Goal: Information Seeking & Learning: Learn about a topic

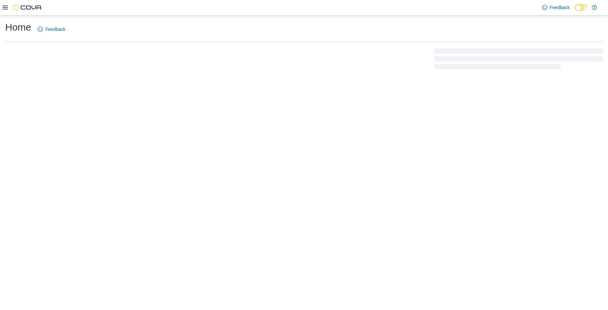
click at [8, 7] on div at bounding box center [23, 7] width 40 height 6
click at [5, 7] on icon at bounding box center [5, 8] width 5 height 4
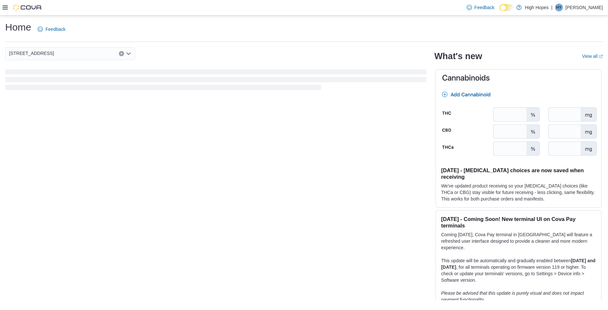
click at [5, 7] on icon at bounding box center [5, 8] width 5 height 4
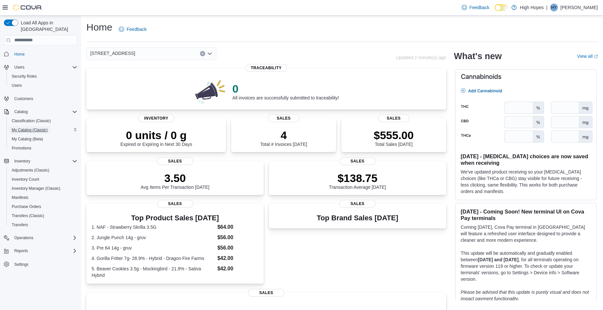
click at [23, 127] on span "My Catalog (Classic)" at bounding box center [30, 129] width 36 height 5
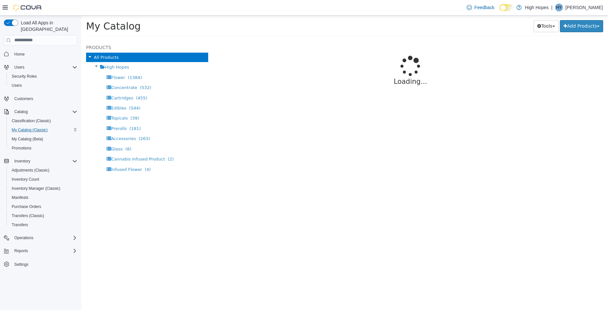
select select "**********"
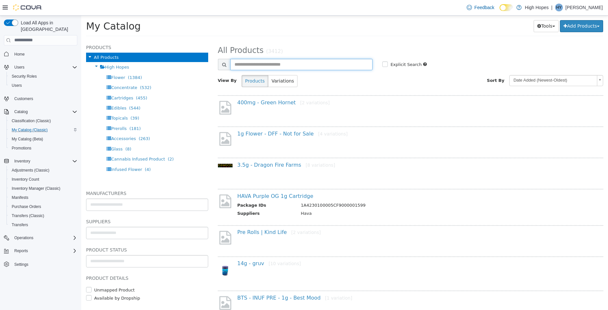
click at [269, 67] on input "text" at bounding box center [301, 63] width 143 height 11
type input "********"
select select "**********"
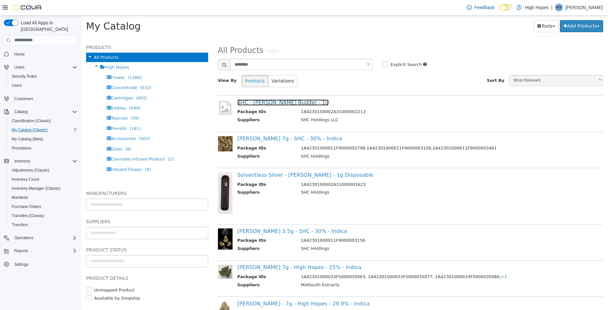
click at [284, 100] on link "SHC - [PERSON_NAME] Budder - 1g" at bounding box center [282, 102] width 91 height 6
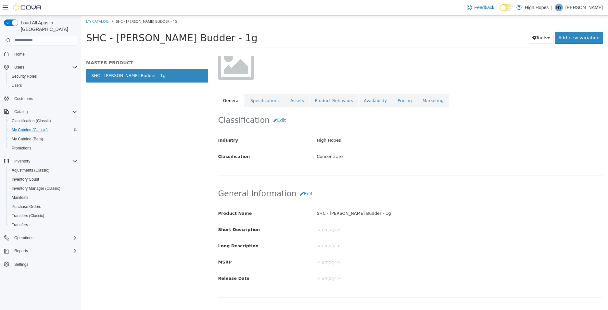
scroll to position [65, 0]
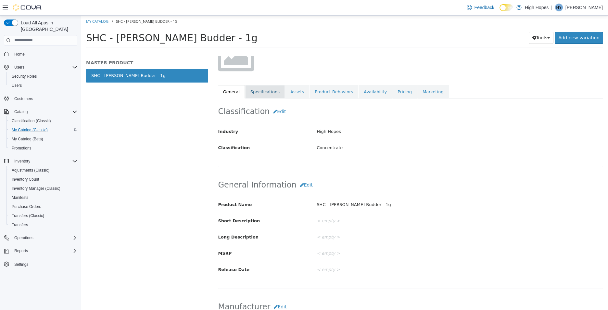
click at [267, 93] on link "Specifications" at bounding box center [265, 92] width 40 height 14
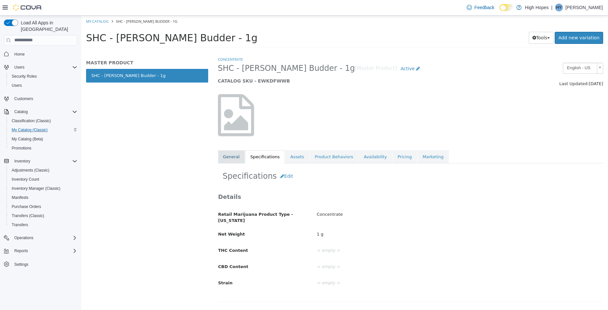
click at [232, 158] on link "General" at bounding box center [231, 157] width 27 height 14
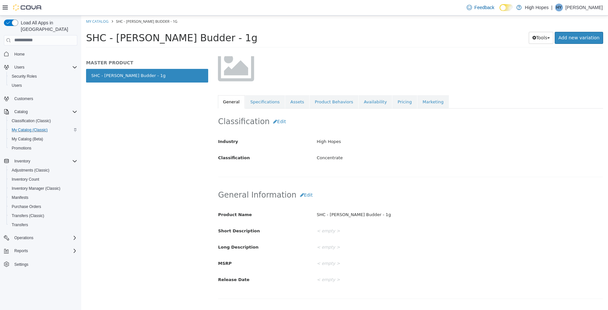
scroll to position [54, 0]
click at [265, 105] on link "Specifications" at bounding box center [265, 102] width 40 height 14
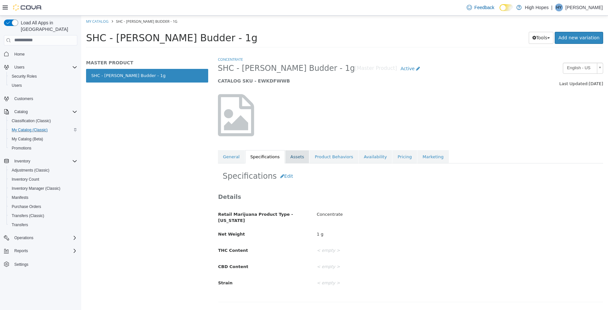
click at [293, 158] on link "Assets" at bounding box center [297, 157] width 24 height 14
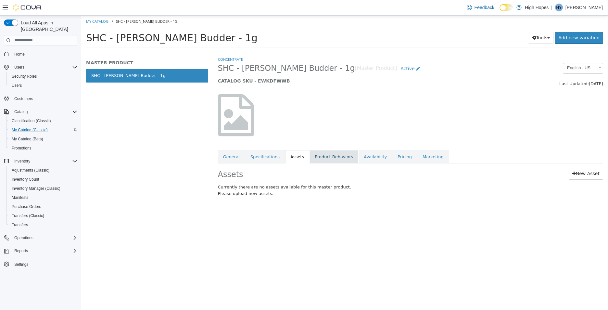
click at [326, 157] on link "Product Behaviors" at bounding box center [333, 157] width 49 height 14
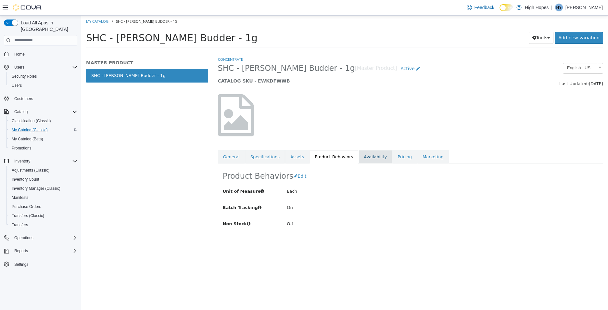
click at [361, 161] on link "Availability" at bounding box center [374, 157] width 33 height 14
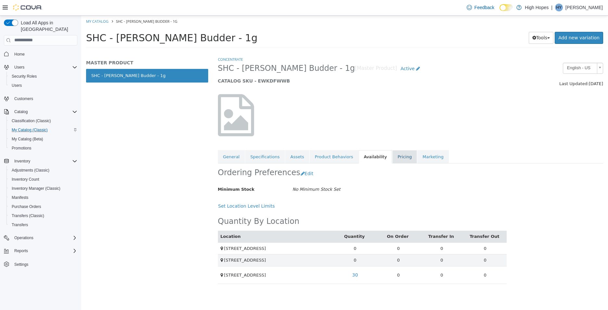
click at [392, 156] on link "Pricing" at bounding box center [404, 157] width 25 height 14
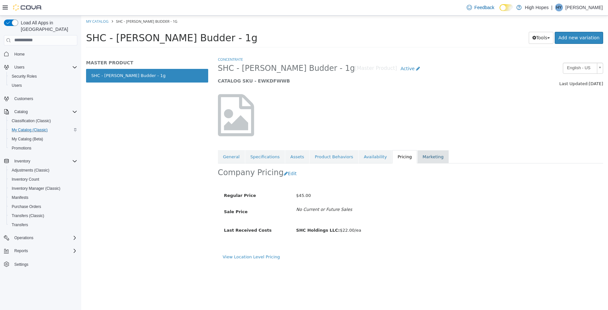
click at [417, 155] on link "Marketing" at bounding box center [432, 157] width 31 height 14
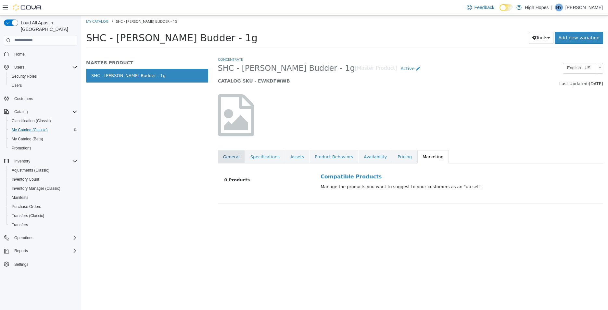
click at [231, 159] on link "General" at bounding box center [231, 157] width 27 height 14
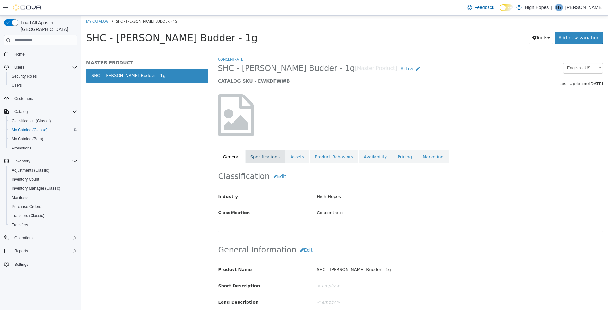
click at [254, 160] on link "Specifications" at bounding box center [265, 157] width 40 height 14
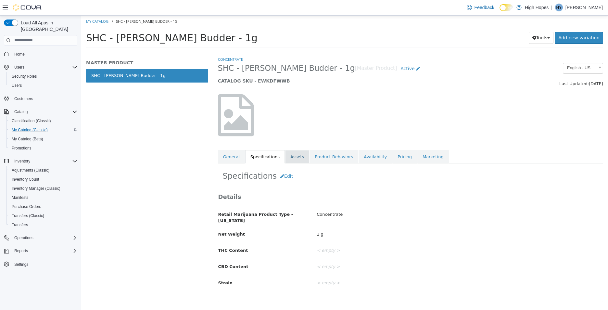
click at [285, 153] on link "Assets" at bounding box center [297, 157] width 24 height 14
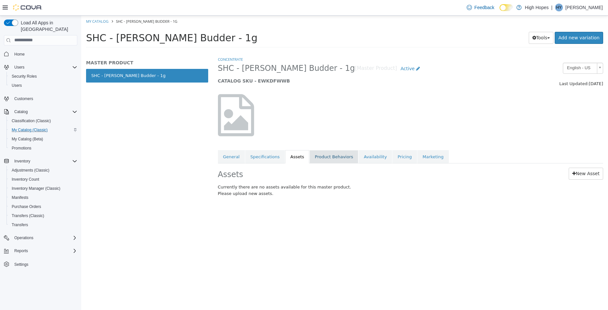
click at [320, 157] on link "Product Behaviors" at bounding box center [333, 157] width 49 height 14
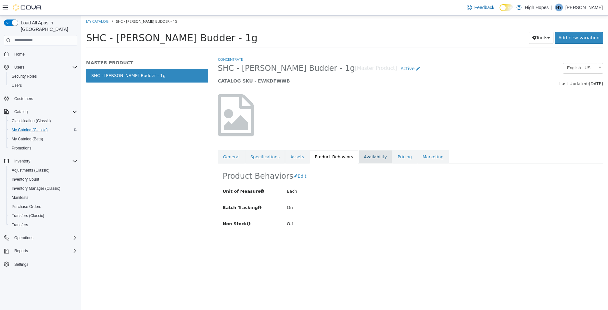
click at [359, 160] on link "Availability" at bounding box center [374, 157] width 33 height 14
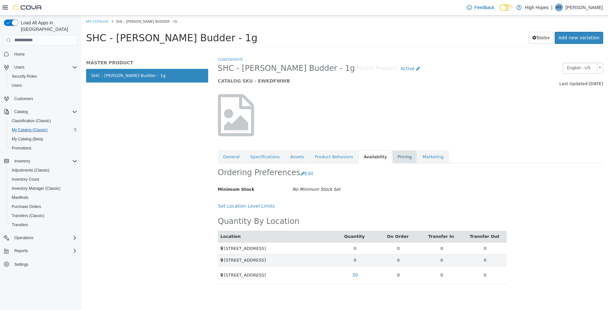
click at [392, 157] on link "Pricing" at bounding box center [404, 157] width 25 height 14
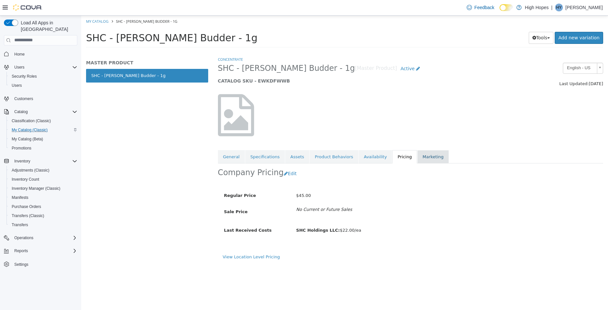
click at [425, 157] on link "Marketing" at bounding box center [432, 157] width 31 height 14
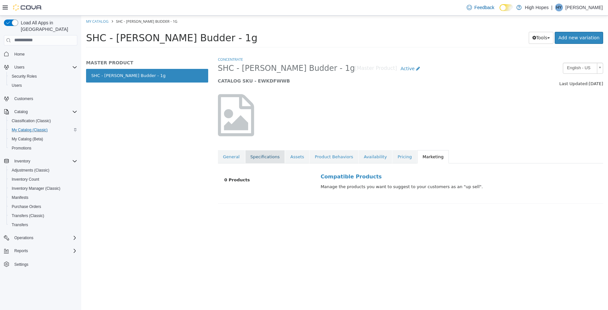
click at [261, 156] on link "Specifications" at bounding box center [265, 157] width 40 height 14
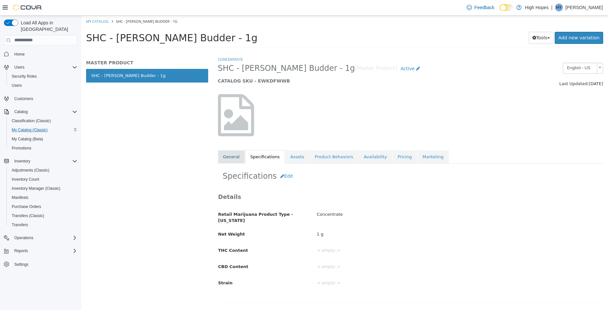
click at [230, 161] on link "General" at bounding box center [231, 157] width 27 height 14
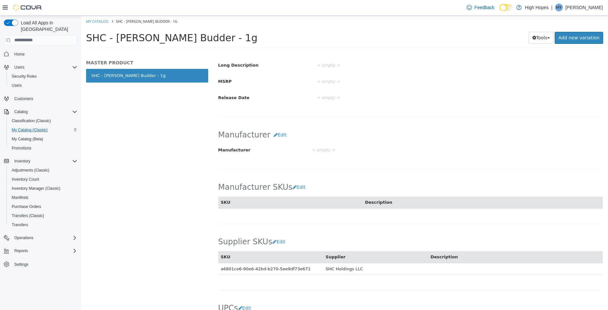
scroll to position [314, 0]
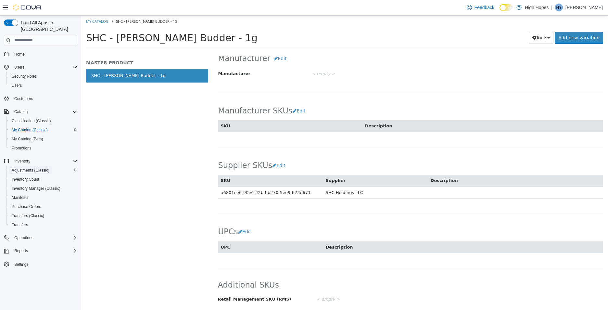
click at [30, 167] on span "Adjustments (Classic)" at bounding box center [31, 169] width 38 height 5
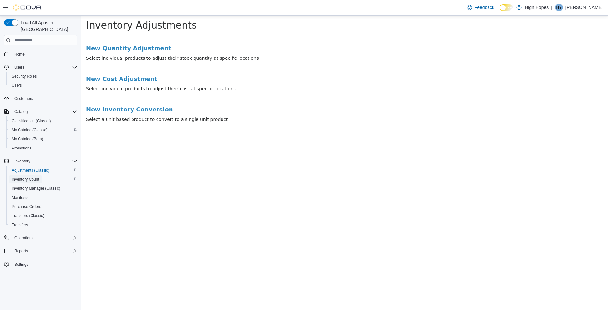
click at [33, 177] on span "Inventory Count" at bounding box center [26, 179] width 28 height 5
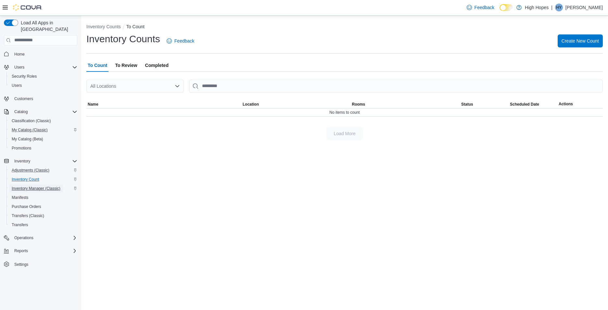
click at [39, 186] on span "Inventory Manager (Classic)" at bounding box center [36, 188] width 49 height 5
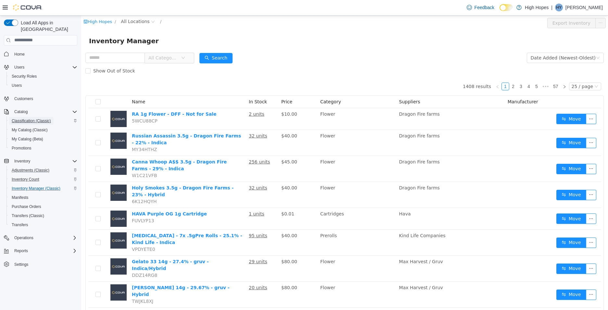
click at [37, 118] on span "Classification (Classic)" at bounding box center [31, 120] width 39 height 5
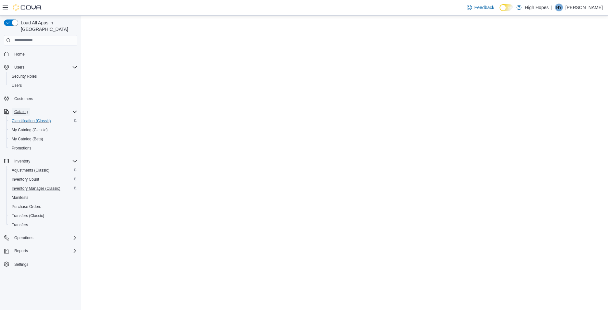
click at [21, 109] on span "Catalog" at bounding box center [20, 111] width 13 height 5
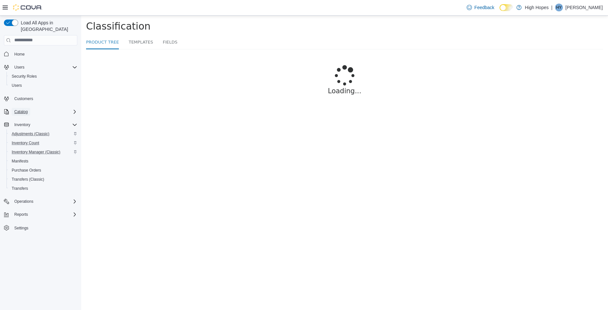
click at [21, 109] on span "Catalog" at bounding box center [20, 111] width 13 height 5
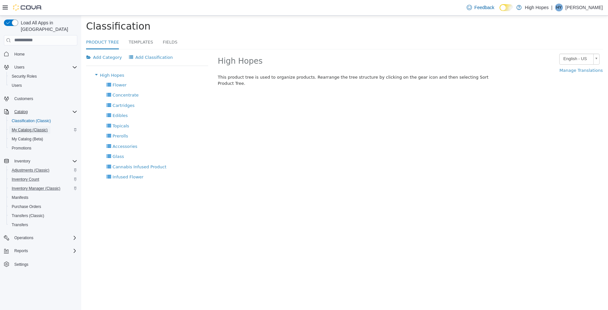
click at [28, 127] on span "My Catalog (Classic)" at bounding box center [30, 130] width 36 height 8
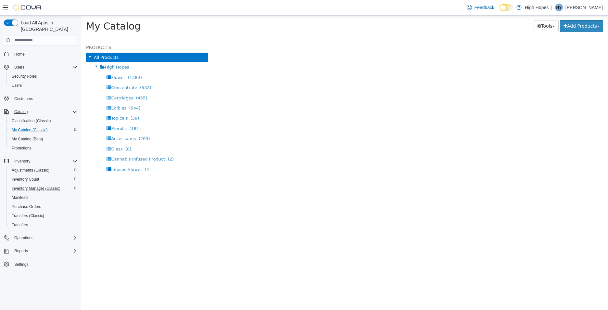
select select "**********"
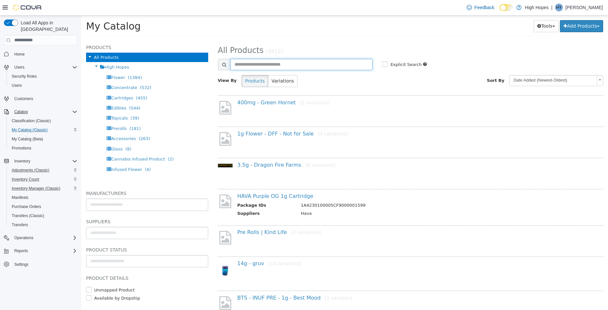
click at [261, 62] on input "text" at bounding box center [301, 63] width 143 height 11
type input "********"
select select "**********"
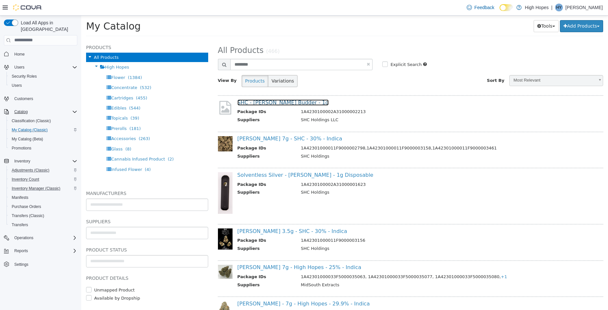
click at [288, 101] on link "SHC - [PERSON_NAME] Budder - 1g" at bounding box center [282, 102] width 91 height 6
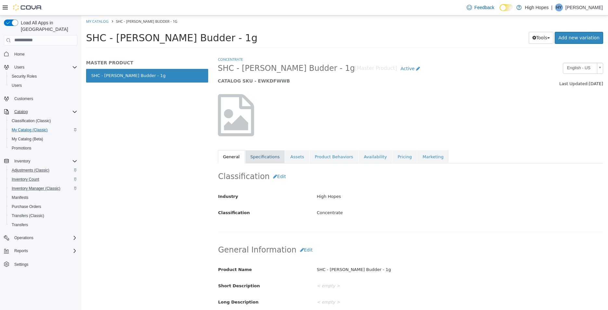
click at [266, 158] on link "Specifications" at bounding box center [265, 157] width 40 height 14
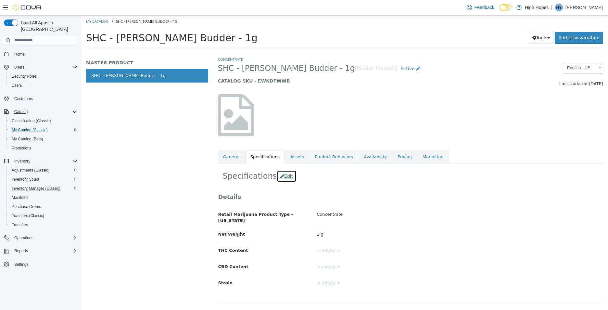
click at [277, 179] on button "Edit" at bounding box center [287, 176] width 20 height 12
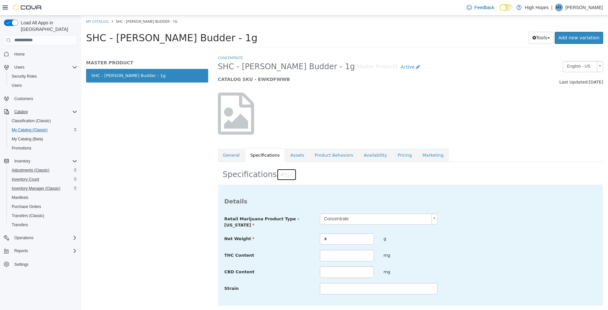
scroll to position [30, 0]
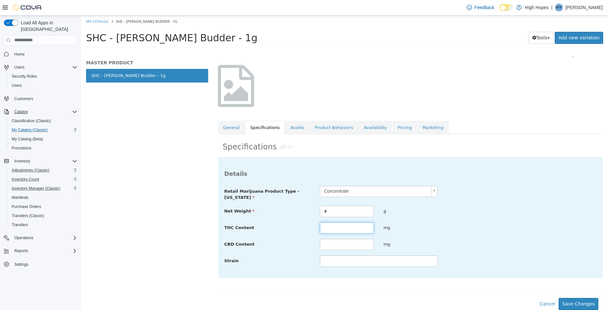
click at [337, 230] on input "text" at bounding box center [347, 227] width 54 height 11
click at [189, 171] on div "MASTER PRODUCT SHC - [PERSON_NAME] Budder - 1g" at bounding box center [147, 183] width 132 height 254
click at [339, 225] on input "text" at bounding box center [347, 227] width 54 height 11
type input "******"
click at [577, 300] on button "Save Changes" at bounding box center [578, 303] width 40 height 12
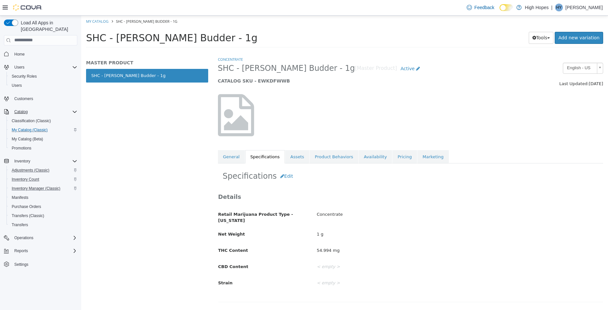
scroll to position [0, 0]
click at [15, 52] on span "Home" at bounding box center [19, 54] width 10 height 5
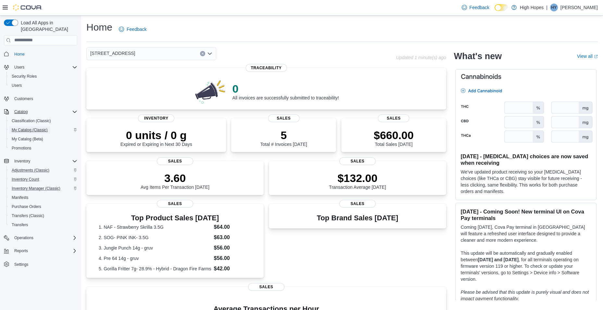
click at [31, 127] on span "My Catalog (Classic)" at bounding box center [30, 129] width 36 height 5
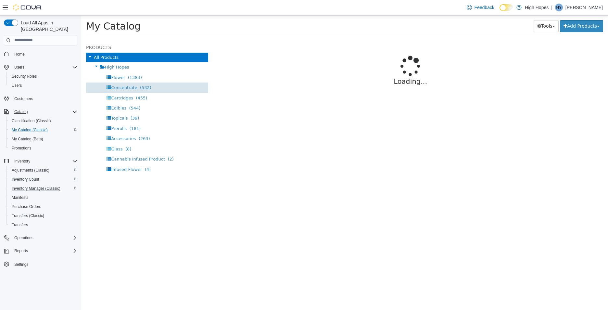
select select "**********"
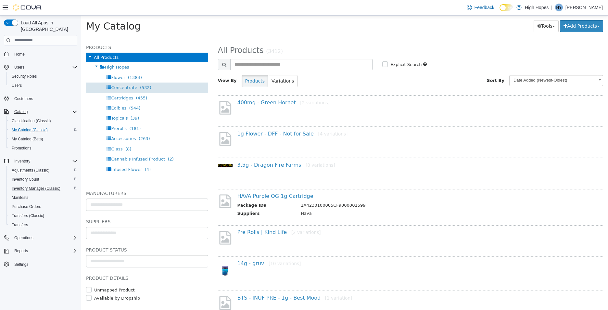
click at [150, 88] on div "Concentrate (532)" at bounding box center [147, 87] width 122 height 10
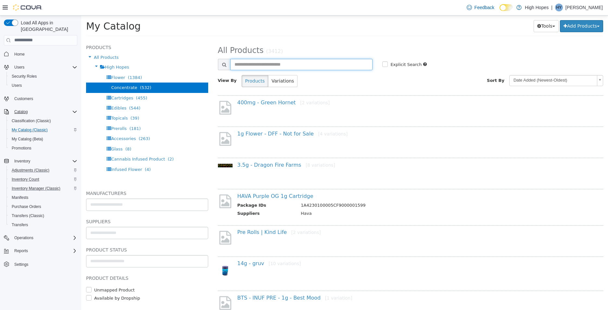
click at [234, 65] on input "text" at bounding box center [301, 63] width 143 height 11
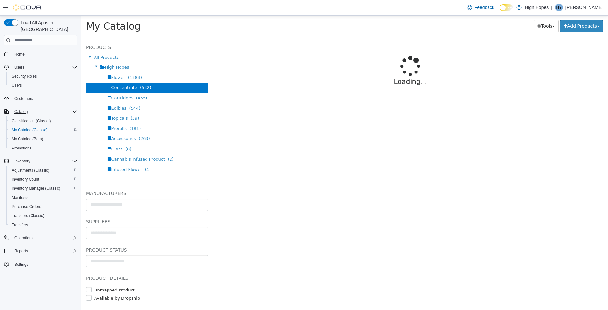
select select "**********"
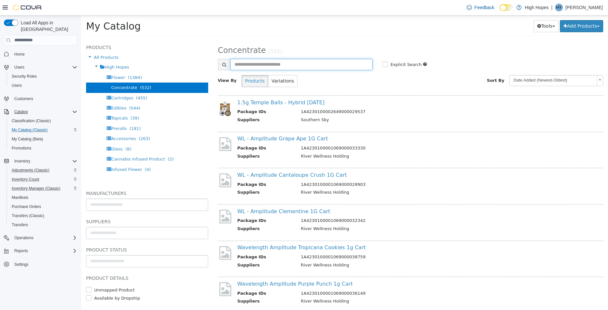
click at [247, 68] on input "text" at bounding box center [301, 63] width 143 height 11
type input "********"
select select "**********"
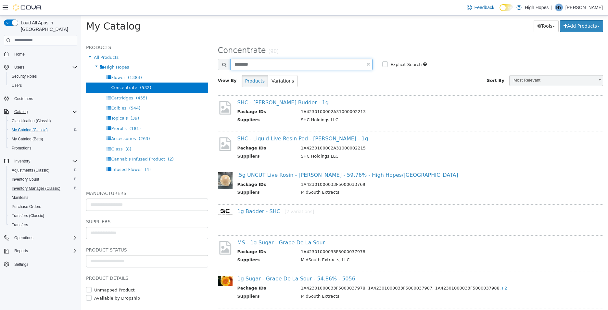
click at [300, 63] on input "********" at bounding box center [301, 63] width 143 height 11
click at [264, 211] on link "1g Badder - SHC [2 variations]" at bounding box center [275, 211] width 77 height 6
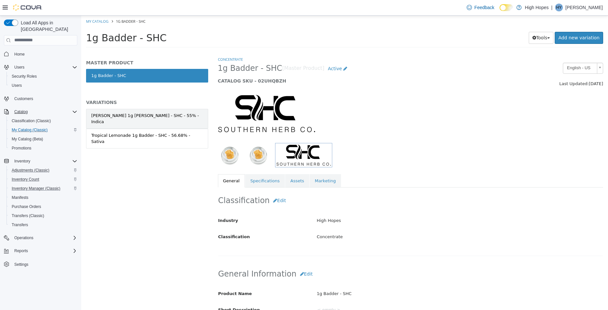
click at [118, 115] on div "[PERSON_NAME] 1g [PERSON_NAME] - SHC - 55% - Indica" at bounding box center [147, 118] width 112 height 13
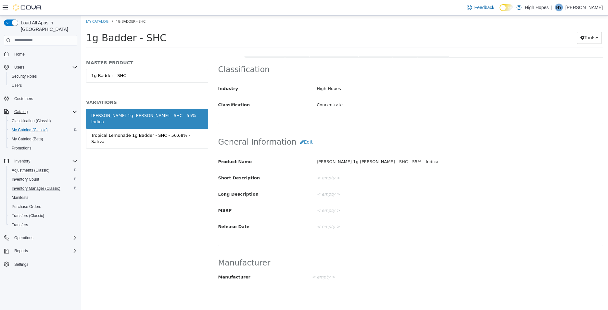
scroll to position [97, 0]
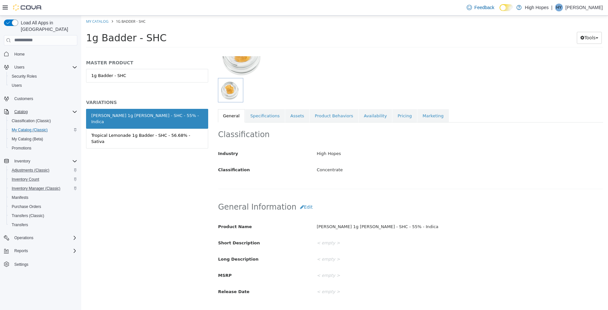
click at [262, 121] on link "Specifications" at bounding box center [265, 116] width 40 height 14
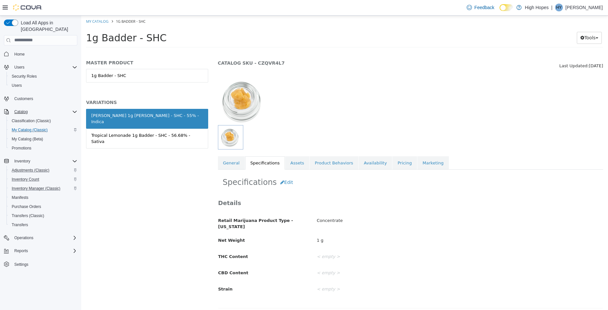
click at [262, 120] on img at bounding box center [243, 100] width 51 height 49
click at [298, 162] on link "Assets" at bounding box center [297, 163] width 24 height 14
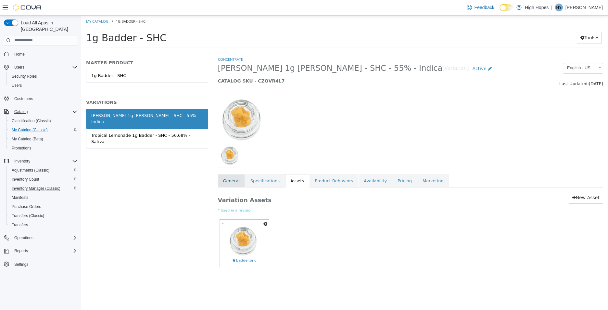
click at [221, 181] on link "General" at bounding box center [231, 181] width 27 height 14
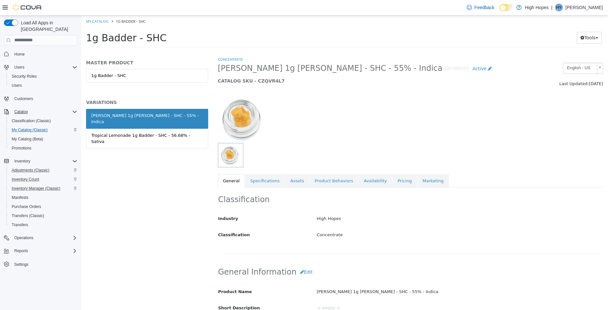
click at [580, 12] on div "Feedback Dark Mode High Hopes | [PERSON_NAME]" at bounding box center [533, 7] width 139 height 13
click at [584, 7] on p "[PERSON_NAME]" at bounding box center [583, 8] width 37 height 8
click at [562, 68] on button "Sign Out" at bounding box center [570, 63] width 60 height 10
